Goal: Check status: Check status

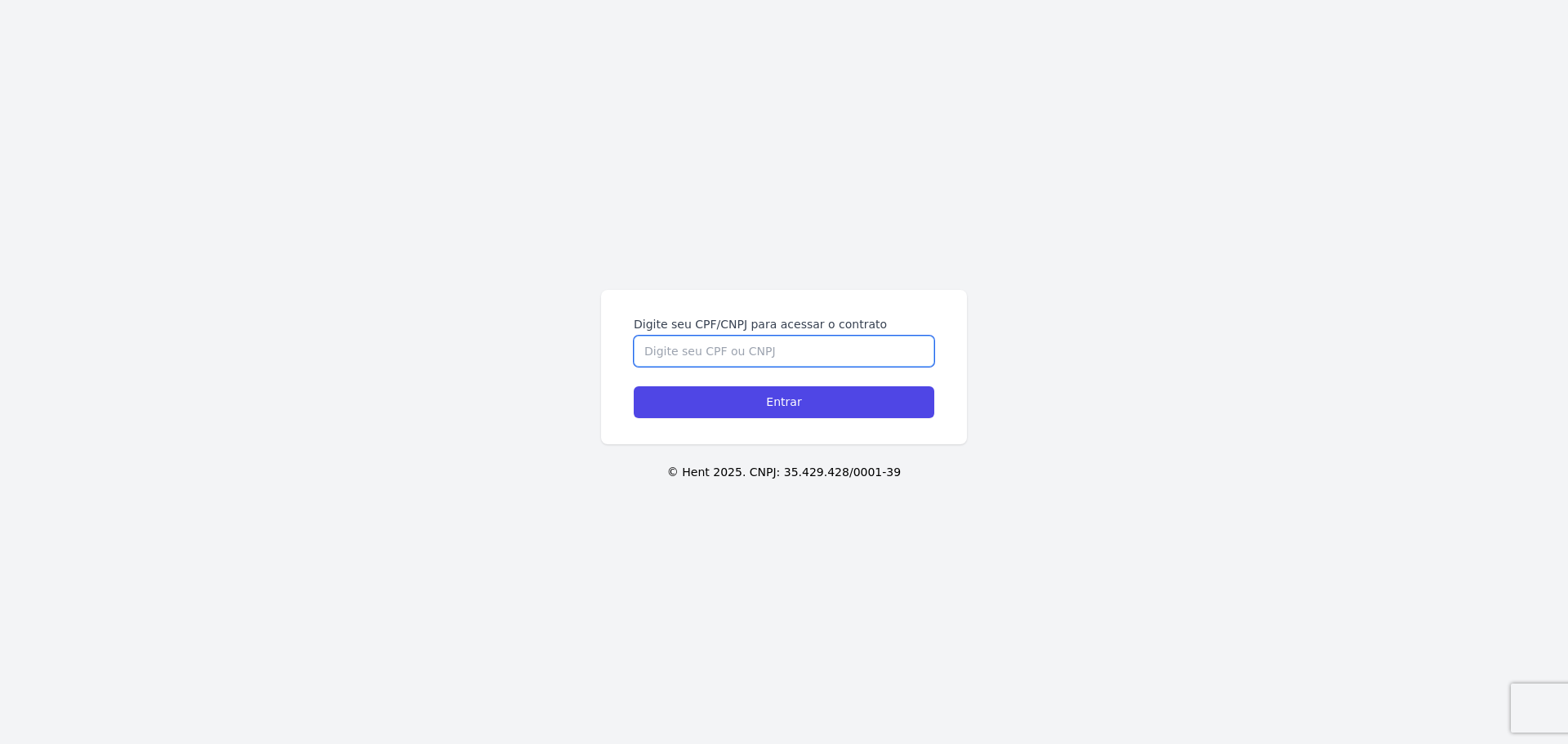
click at [702, 338] on input "Digite seu CPF/CNPJ para acessar o contrato" at bounding box center [784, 351] width 301 height 31
type input "42573355802"
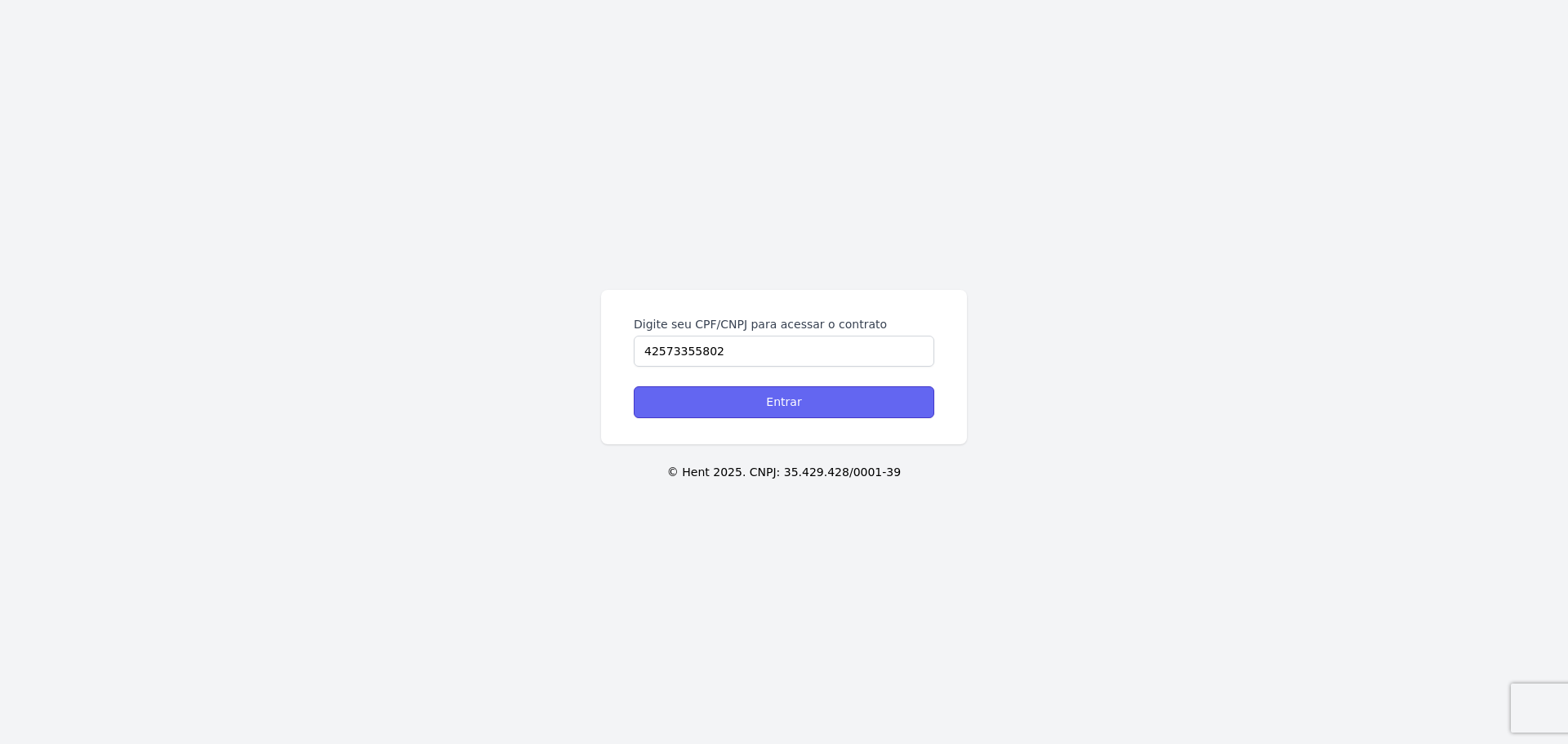
click at [741, 400] on input "Entrar" at bounding box center [784, 402] width 301 height 32
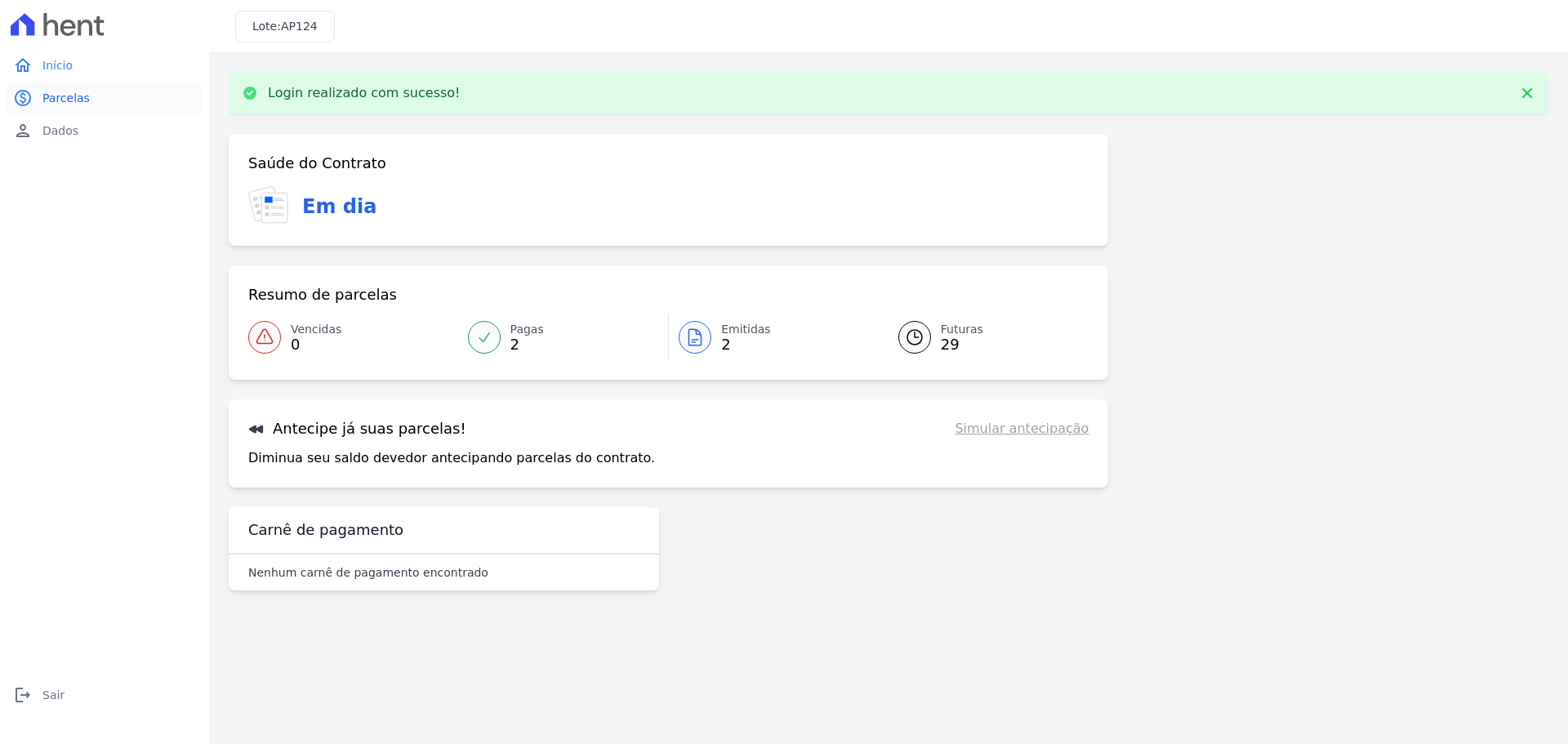
click at [87, 96] on link "paid Parcelas" at bounding box center [105, 98] width 196 height 33
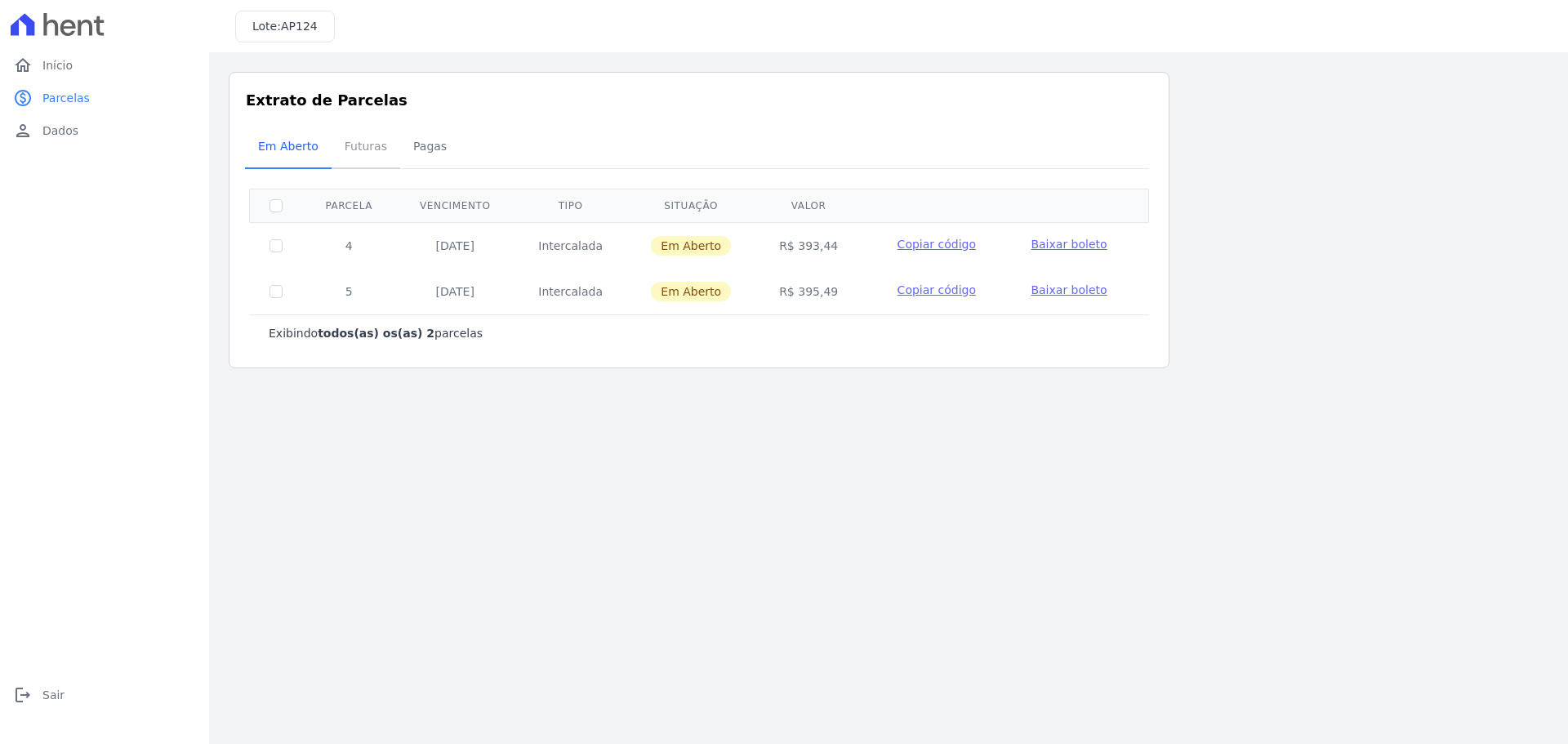
click at [362, 147] on span "Futuras" at bounding box center [366, 147] width 62 height 33
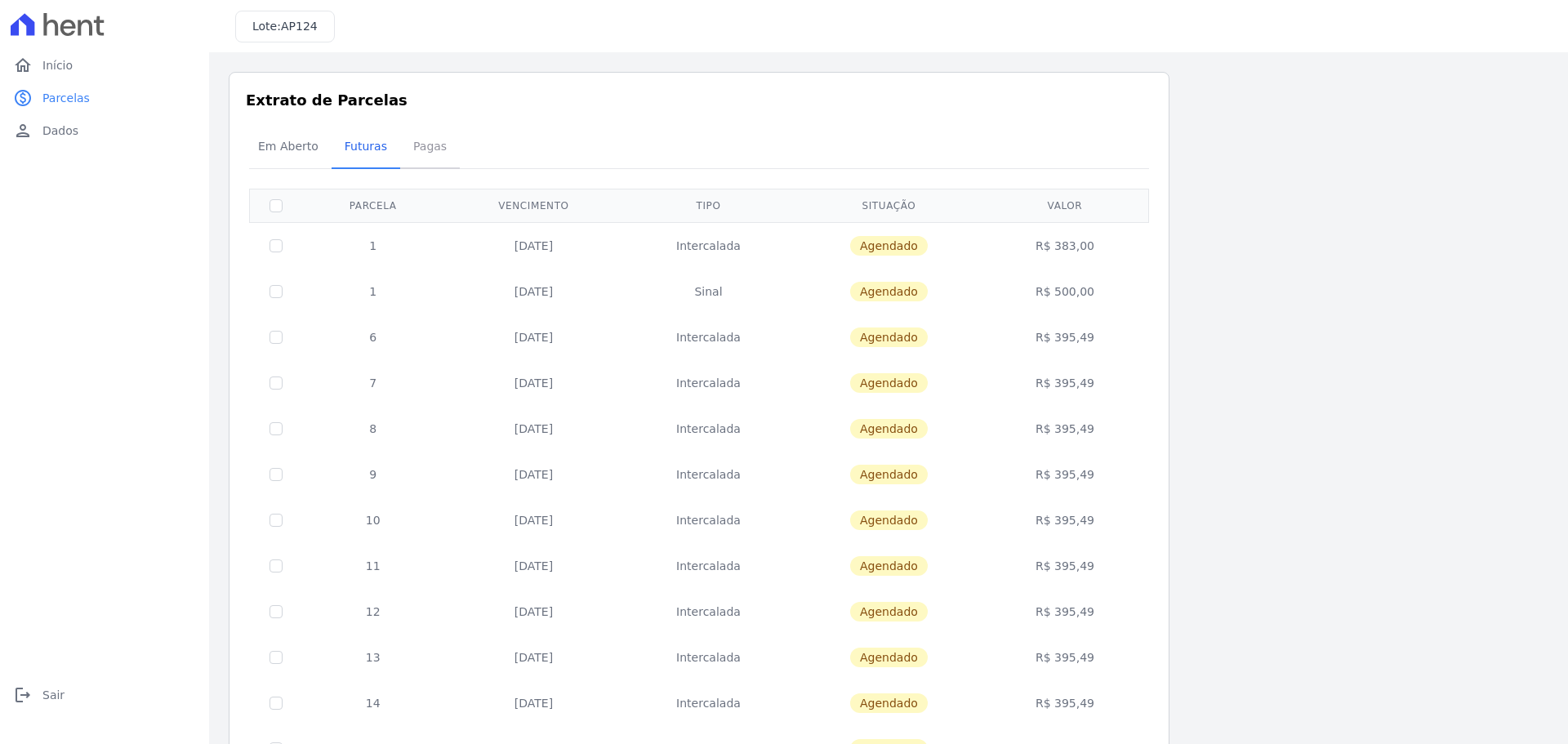
click at [416, 149] on span "Pagas" at bounding box center [430, 147] width 53 height 33
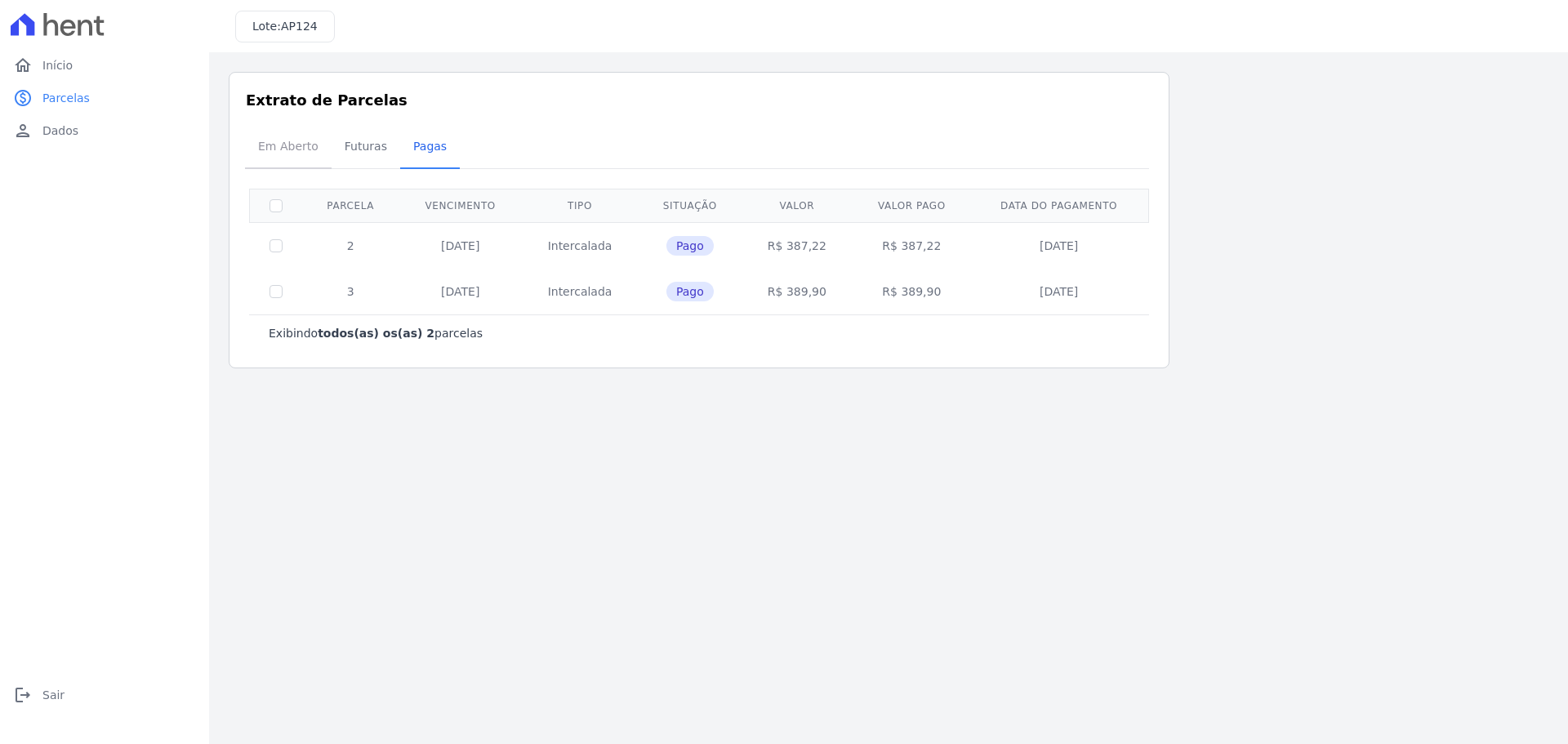
click at [293, 158] on span "Em Aberto" at bounding box center [288, 147] width 80 height 33
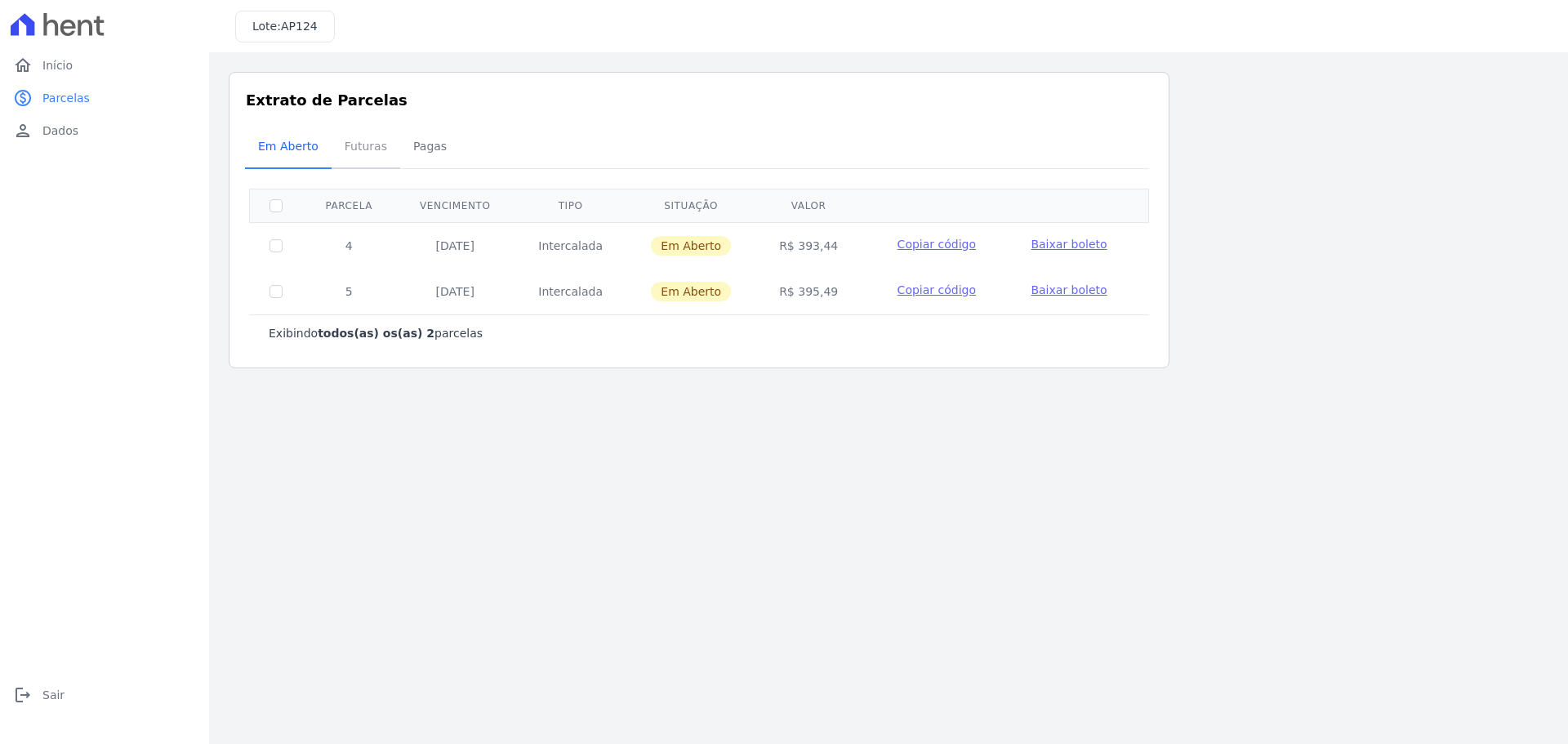
click at [349, 149] on span "Futuras" at bounding box center [366, 147] width 62 height 33
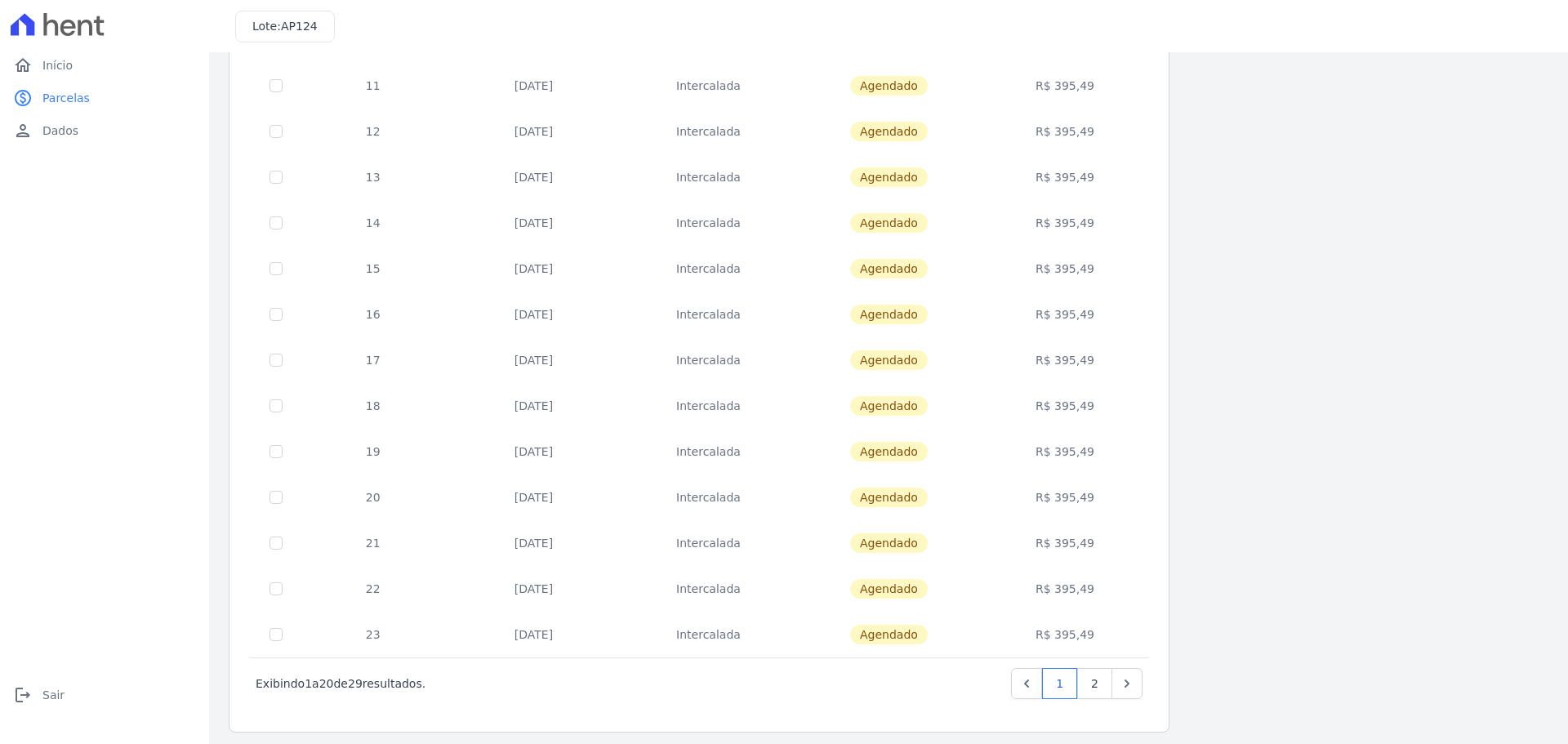
scroll to position [488, 0]
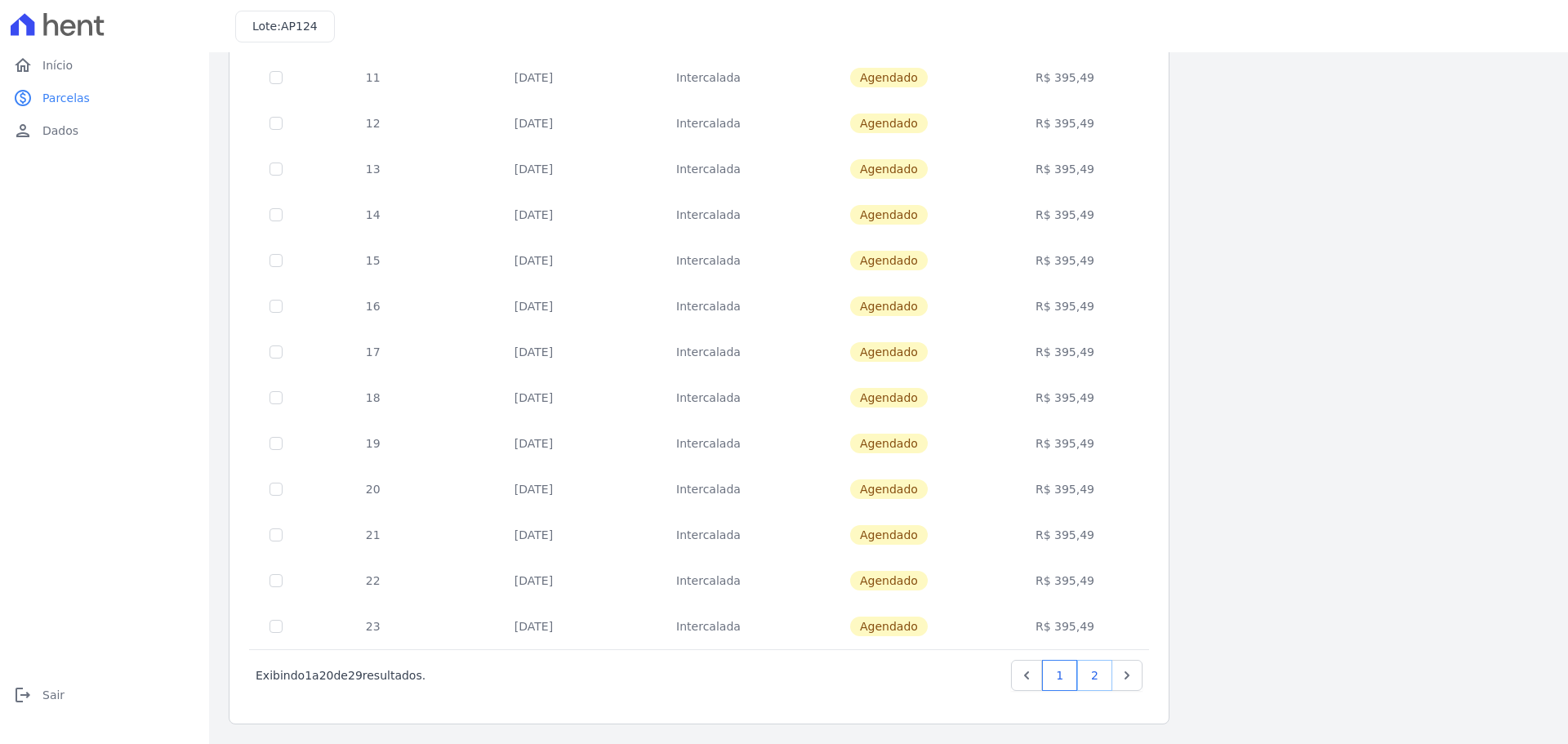
click at [1086, 673] on link "2" at bounding box center [1094, 675] width 35 height 31
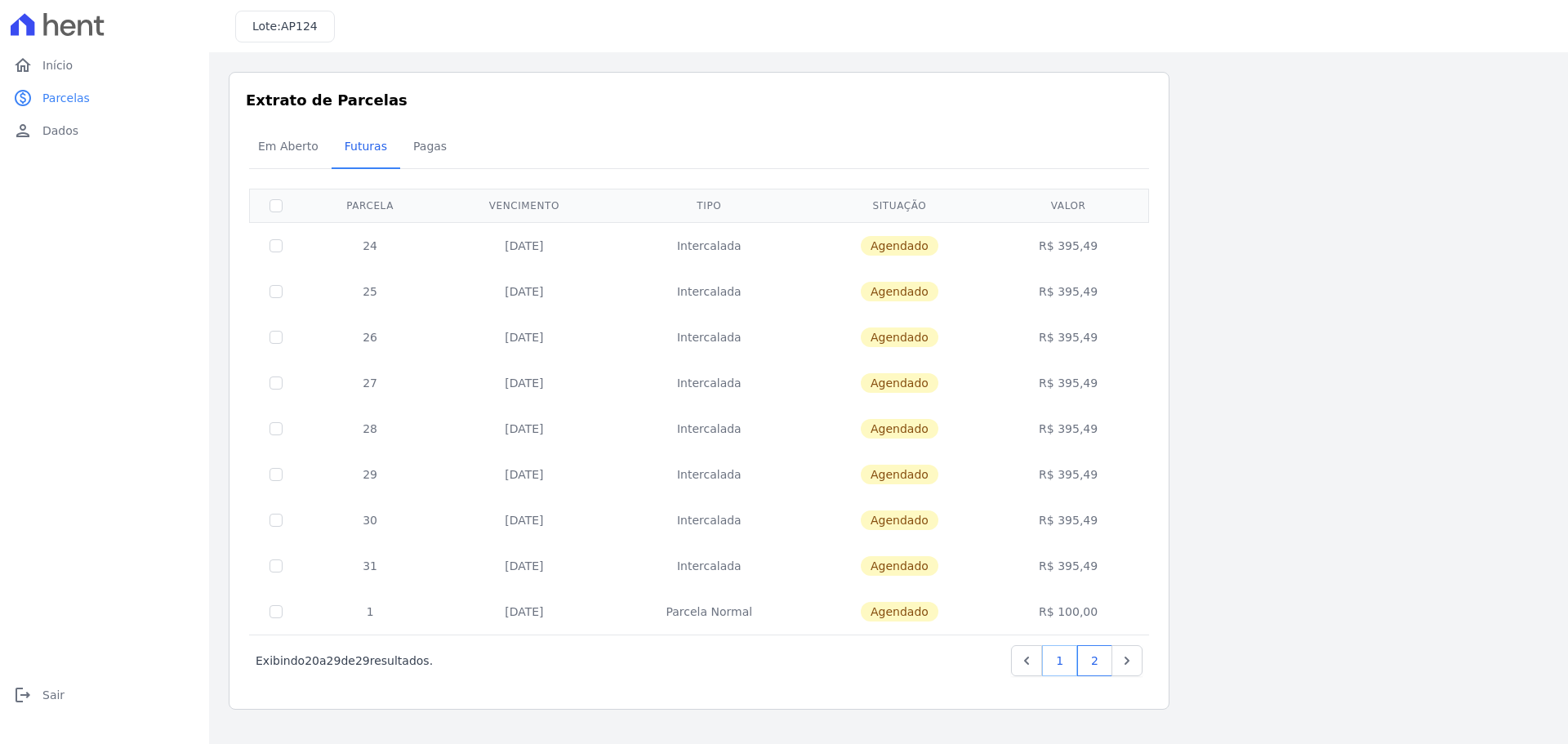
click at [1068, 666] on link "1" at bounding box center [1059, 660] width 35 height 31
